Goal: Navigation & Orientation: Find specific page/section

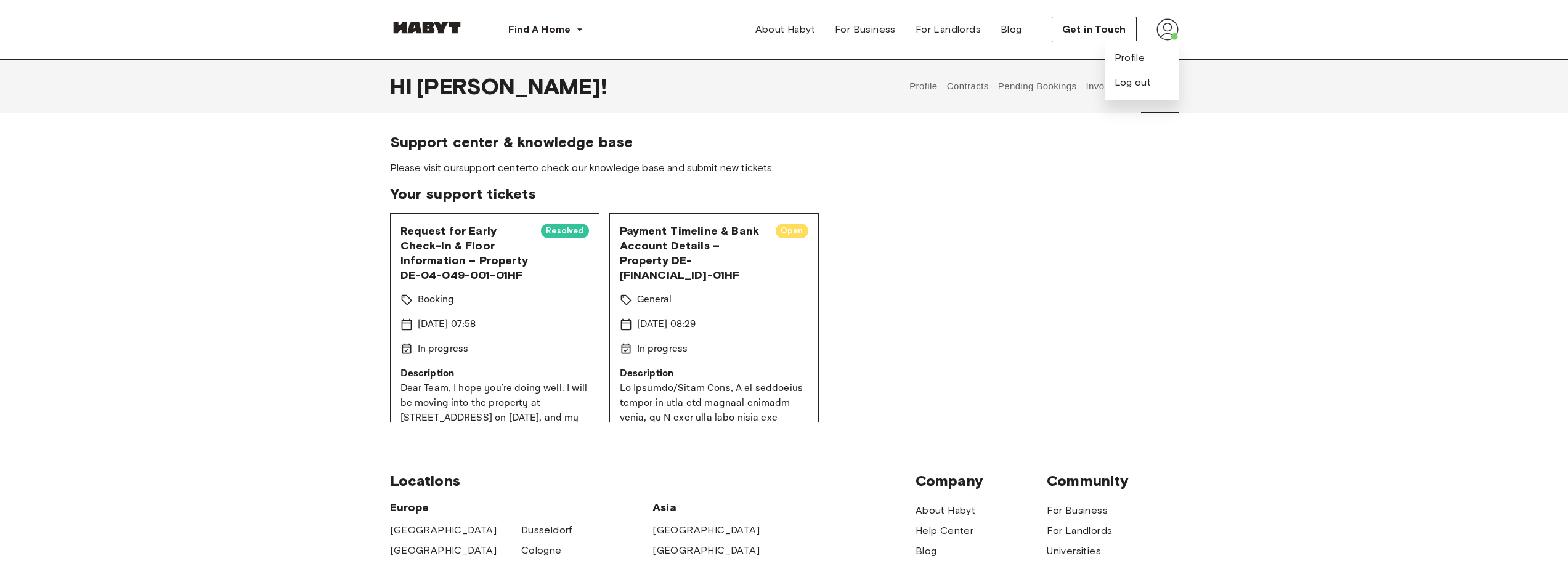
drag, startPoint x: 0, startPoint y: 0, endPoint x: 1056, endPoint y: 253, distance: 1085.9
click at [1056, 253] on div "Request for Early Check-In & Floor Information – Property DE-04-049-001-01HF Re…" at bounding box center [784, 318] width 789 height 210
click at [771, 243] on div "Payment Timeline & Bank Account Details – Property DE-[FINANCIAL_ID]-01HF Open" at bounding box center [714, 253] width 188 height 59
click at [1209, 191] on div "Support center & knowledge base Please visit our support center to check our kn…" at bounding box center [784, 278] width 887 height 289
click at [924, 86] on button "Profile" at bounding box center [923, 86] width 31 height 54
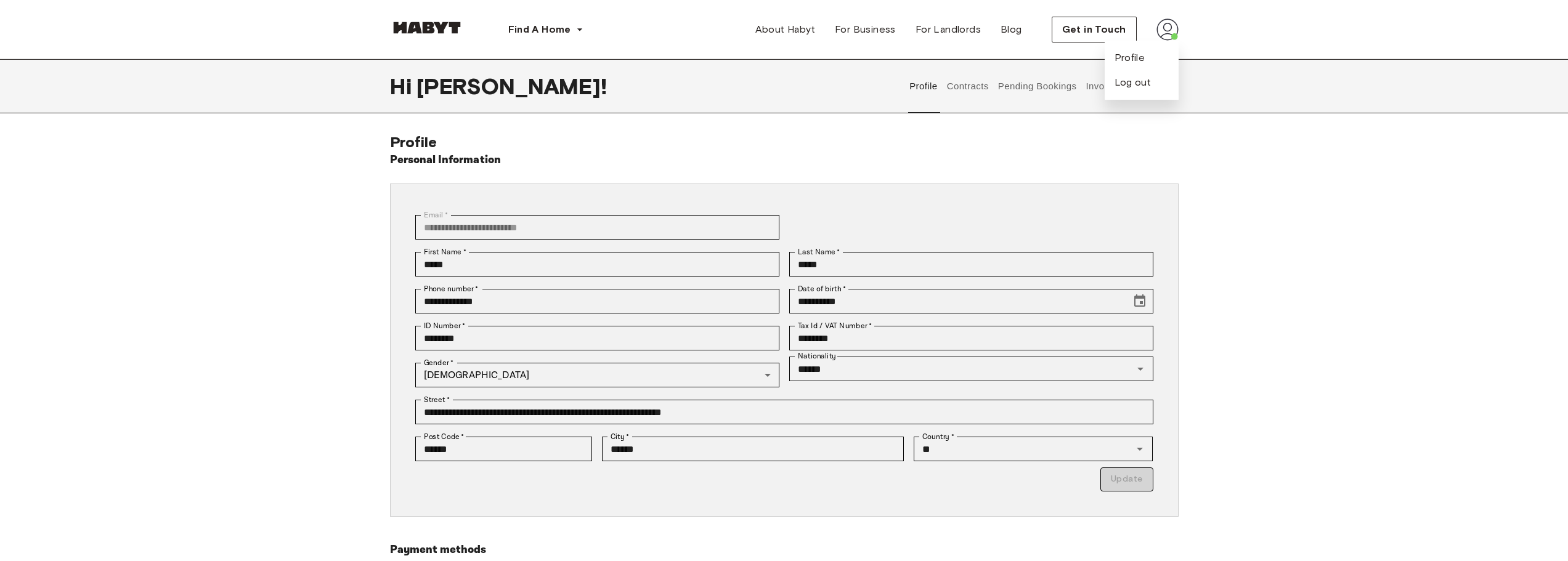
click at [1217, 174] on div "**********" at bounding box center [784, 387] width 887 height 509
click at [1044, 92] on button "Pending Bookings" at bounding box center [1037, 86] width 82 height 54
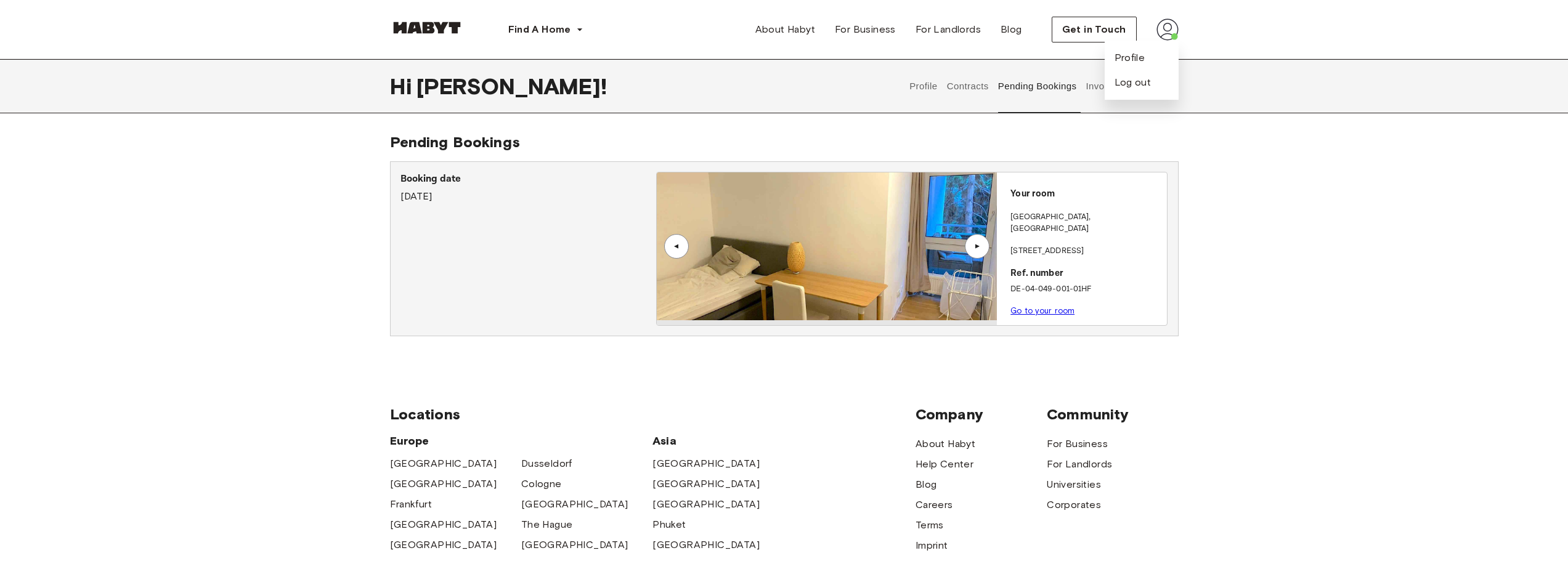
drag, startPoint x: 1265, startPoint y: 122, endPoint x: 1258, endPoint y: 119, distance: 7.6
click at [1265, 121] on div "Hi Mihir ! Profile Contracts Pending Bookings Invoices Support Pending Bookings…" at bounding box center [784, 207] width 1568 height 297
click at [1246, 81] on div "Hi Mihir ! Profile Contracts Pending Bookings Invoices Support" at bounding box center [784, 86] width 1568 height 54
click at [1125, 54] on span "Profile" at bounding box center [1130, 57] width 31 height 15
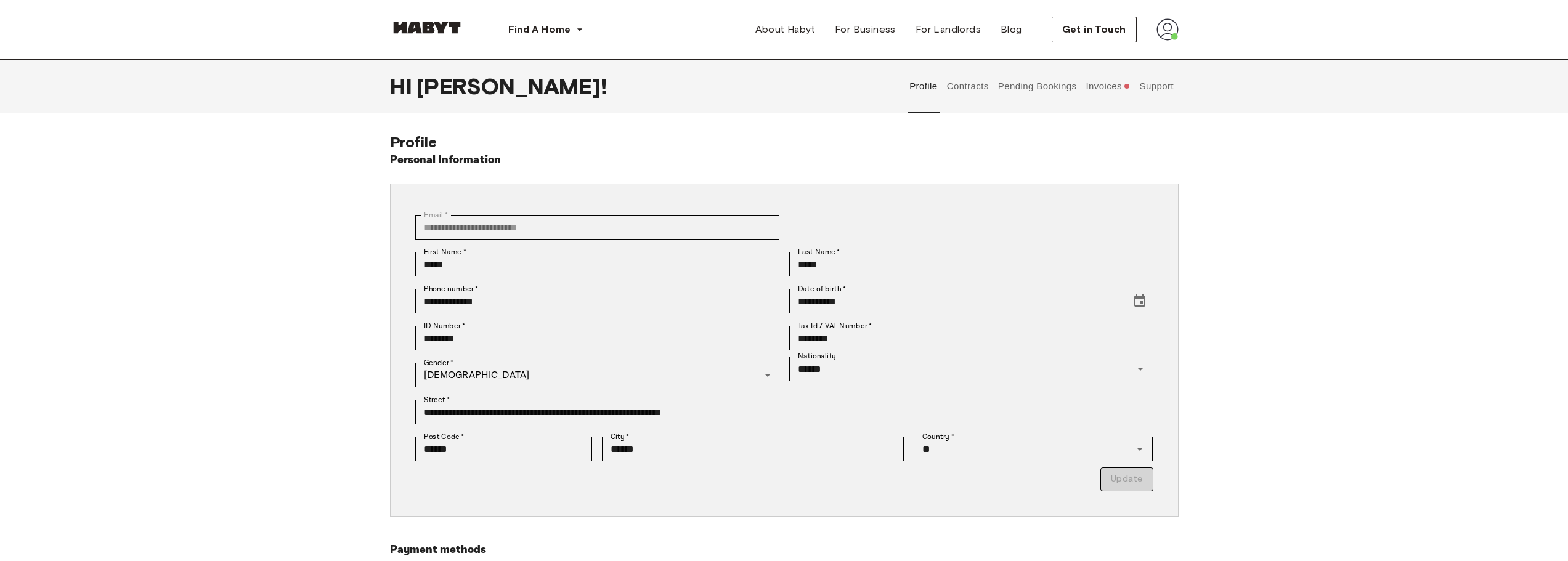
click at [1039, 88] on button "Pending Bookings" at bounding box center [1037, 86] width 82 height 54
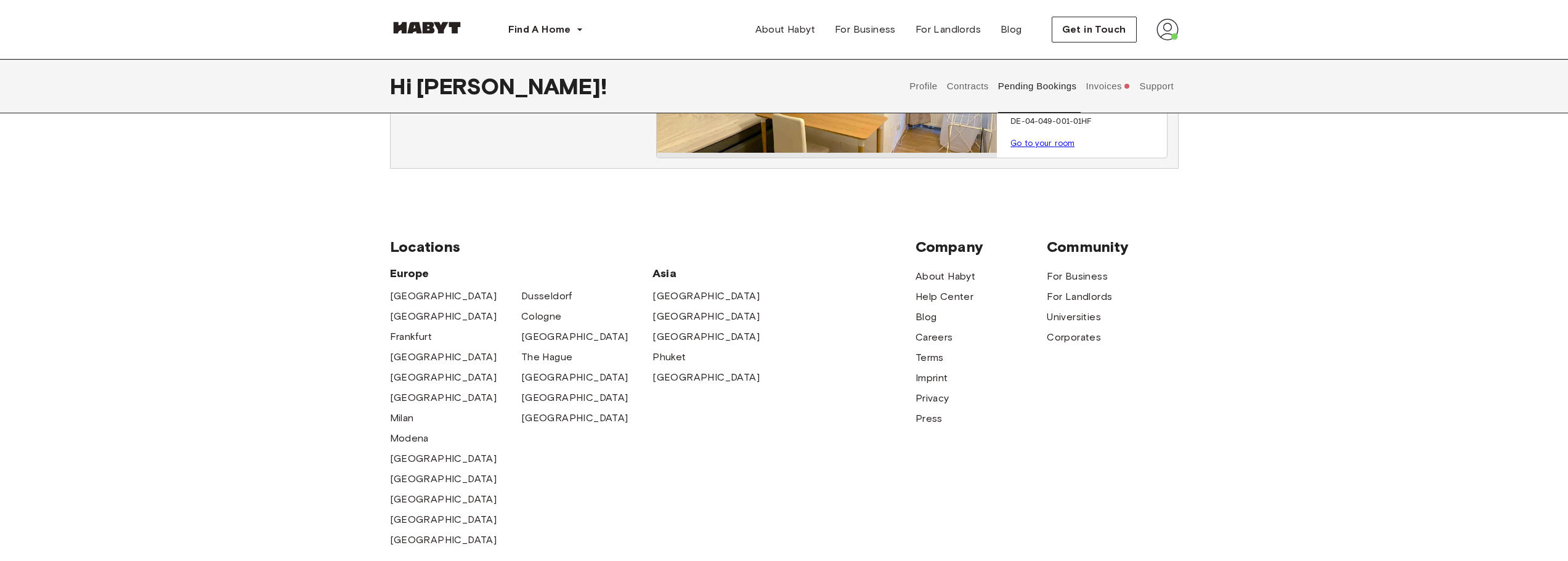
scroll to position [61, 0]
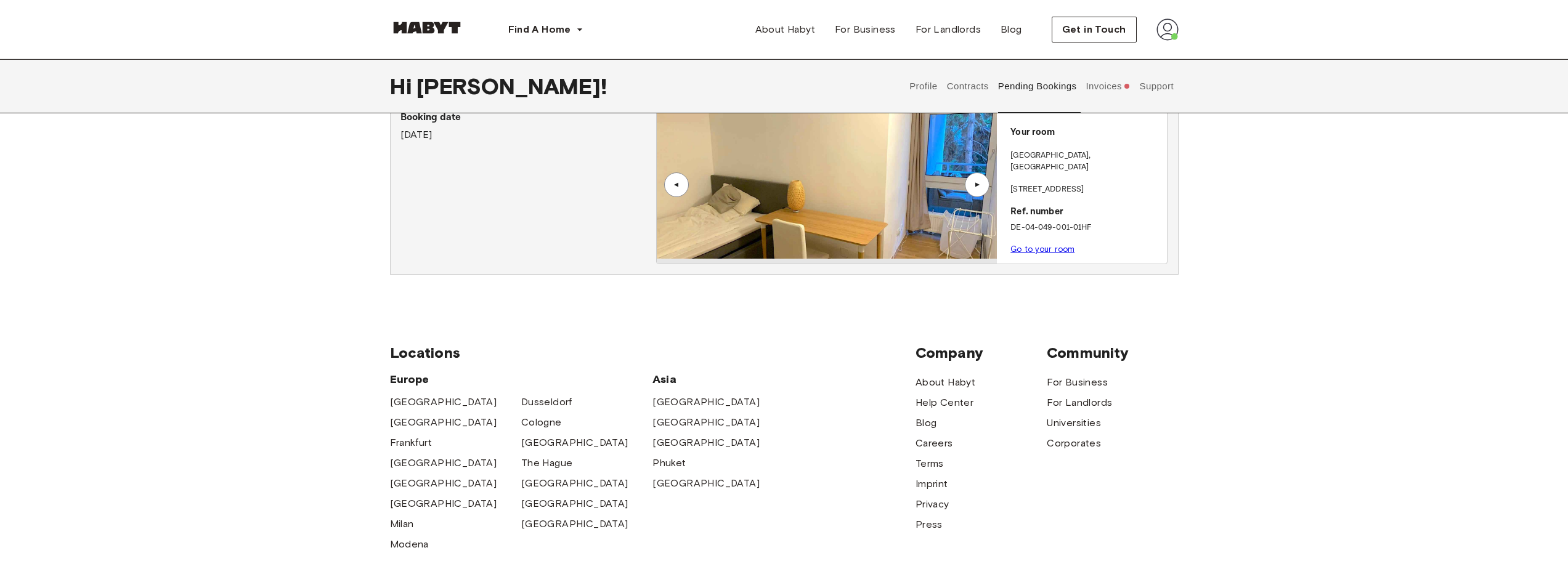
click at [1044, 245] on link "Go to your room" at bounding box center [1043, 250] width 64 height 9
click at [1050, 245] on link "Go to your room" at bounding box center [1043, 250] width 64 height 9
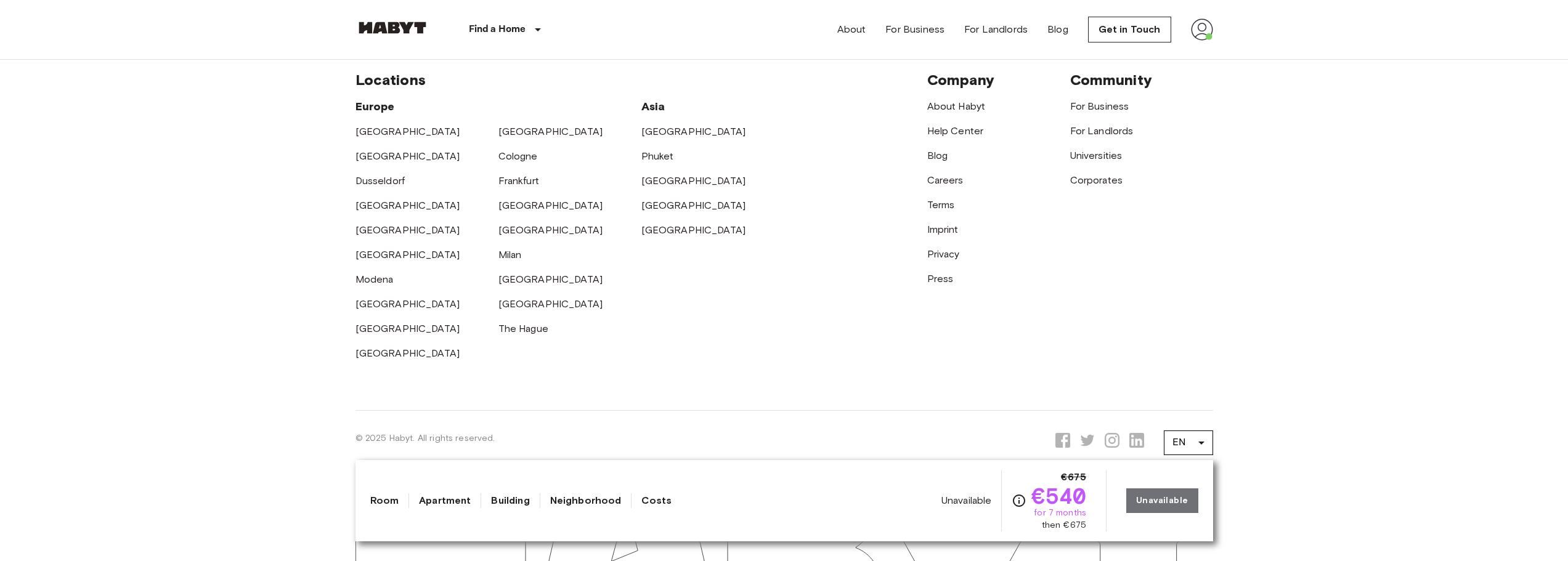
scroll to position [2474, 0]
